Goal: Task Accomplishment & Management: Manage account settings

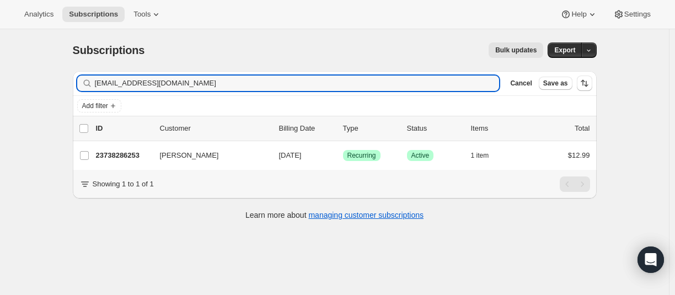
click at [137, 90] on input "[EMAIL_ADDRESS][DOMAIN_NAME]" at bounding box center [297, 83] width 405 height 15
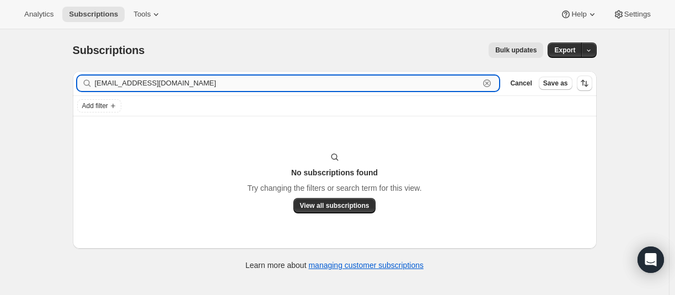
click at [165, 85] on input "[EMAIL_ADDRESS][DOMAIN_NAME]" at bounding box center [287, 83] width 385 height 15
click at [115, 78] on input "[EMAIL_ADDRESS][DOMAIN_NAME]" at bounding box center [287, 83] width 385 height 15
paste input "e"
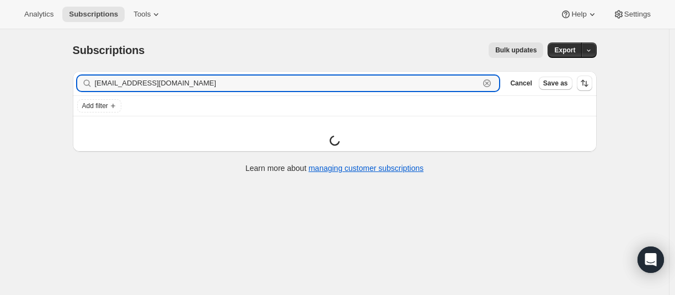
type input "[EMAIL_ADDRESS][DOMAIN_NAME]"
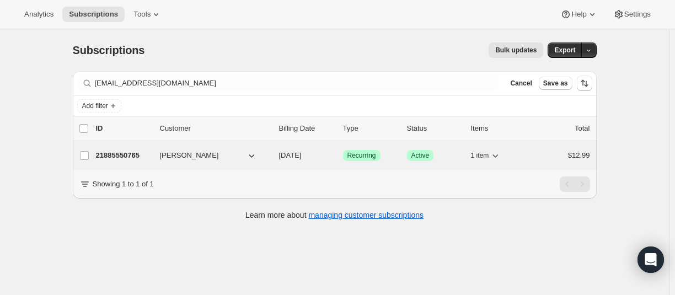
click at [120, 154] on p "21885550765" at bounding box center [123, 155] width 55 height 11
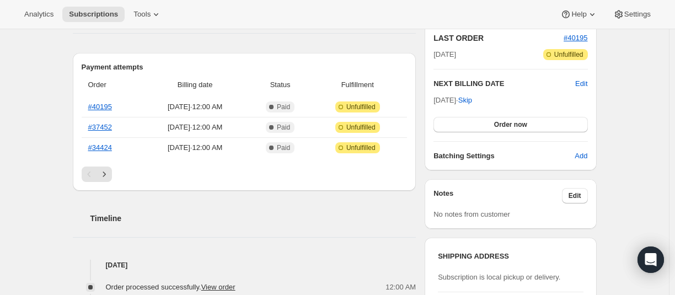
scroll to position [276, 0]
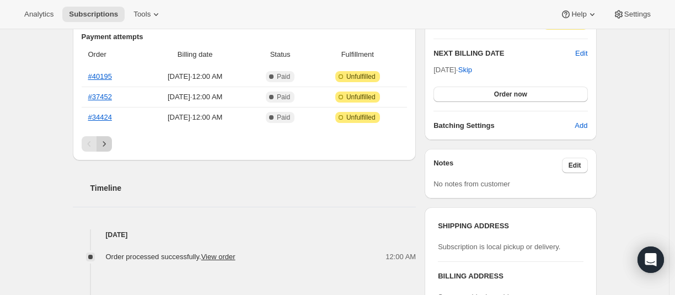
click at [109, 141] on icon "Next" at bounding box center [104, 143] width 11 height 11
click at [109, 144] on icon "Next" at bounding box center [104, 143] width 11 height 11
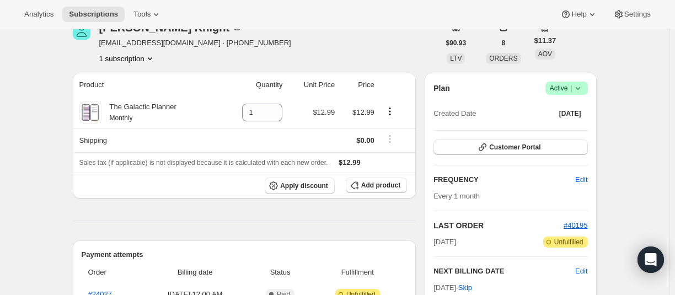
scroll to position [0, 0]
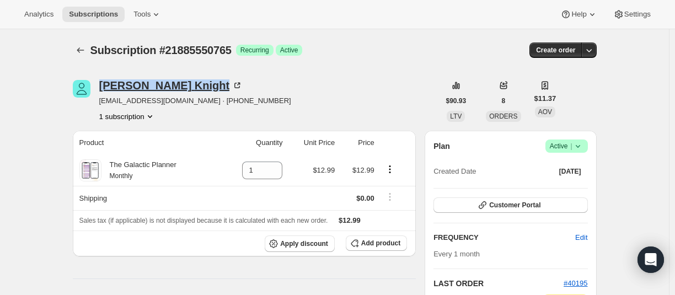
drag, startPoint x: 100, startPoint y: 87, endPoint x: 181, endPoint y: 85, distance: 81.6
click at [181, 85] on div "[PERSON_NAME] [EMAIL_ADDRESS][DOMAIN_NAME] · [PHONE_NUMBER] 1 subscription" at bounding box center [256, 101] width 367 height 42
copy div "[PERSON_NAME]"
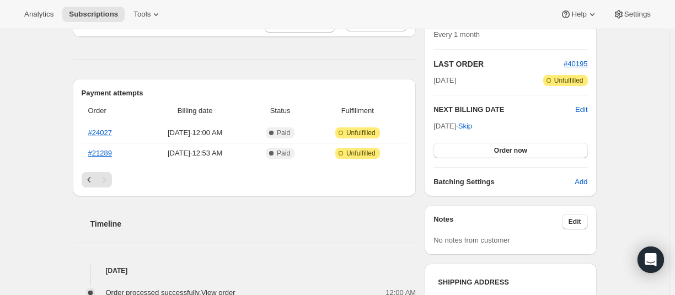
scroll to position [221, 0]
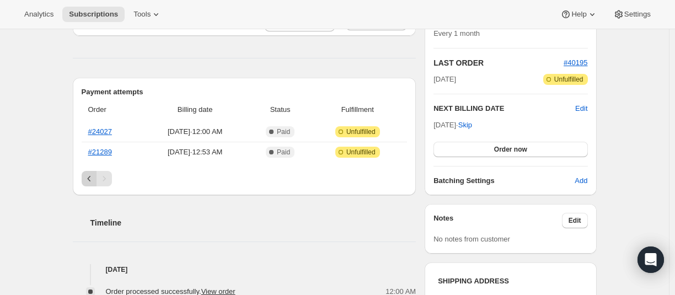
click at [95, 182] on icon "Previous" at bounding box center [89, 178] width 11 height 11
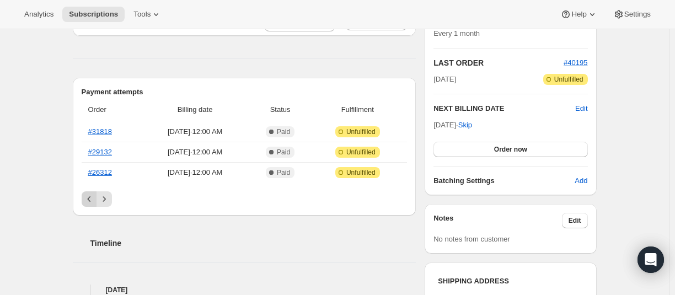
click at [92, 196] on icon "Previous" at bounding box center [89, 199] width 11 height 11
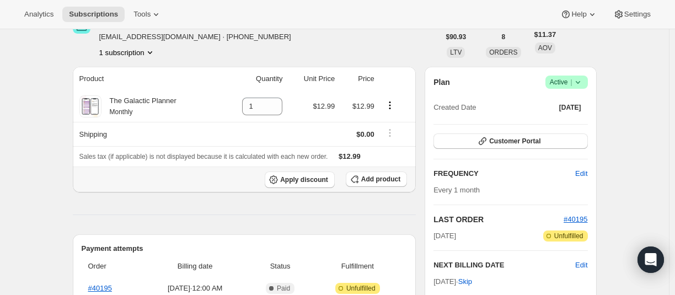
scroll to position [0, 0]
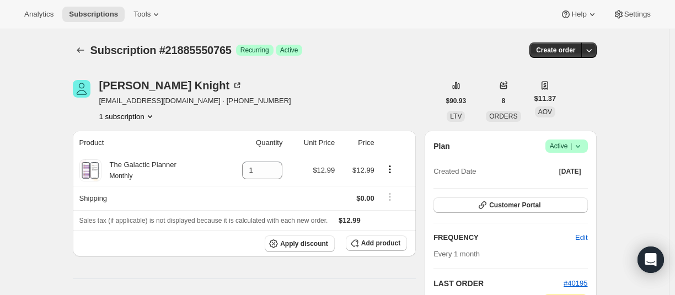
click at [582, 144] on icon at bounding box center [577, 146] width 11 height 11
click at [574, 186] on span "Cancel subscription" at bounding box center [565, 186] width 62 height 8
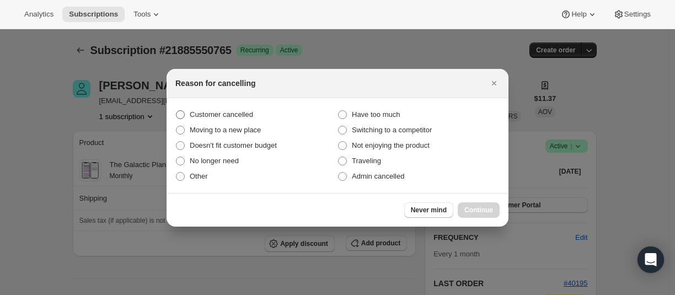
click at [228, 115] on span "Customer cancelled" at bounding box center [221, 114] width 63 height 8
click at [176, 111] on input "Customer cancelled" at bounding box center [176, 110] width 1 height 1
radio input "true"
click at [485, 211] on span "Continue" at bounding box center [478, 210] width 29 height 9
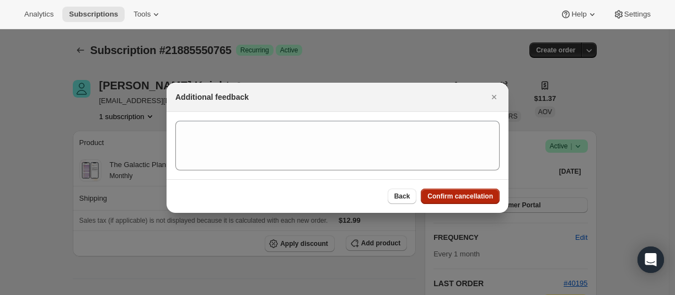
click at [481, 200] on span "Confirm cancellation" at bounding box center [460, 196] width 66 height 9
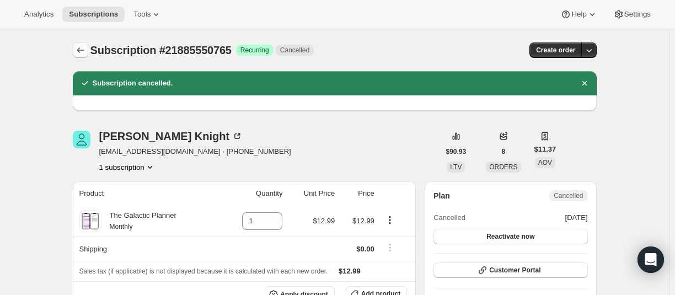
click at [83, 45] on icon "Subscriptions" at bounding box center [80, 50] width 11 height 11
